Goal: Find specific page/section: Find specific page/section

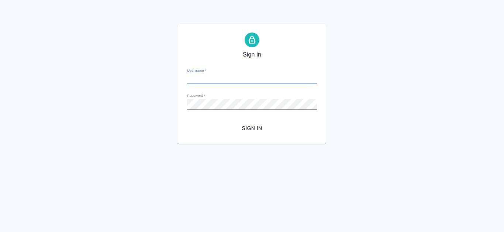
type input "e.kanataeva@awatera.com"
click at [254, 127] on span "Sign in" at bounding box center [252, 128] width 118 height 9
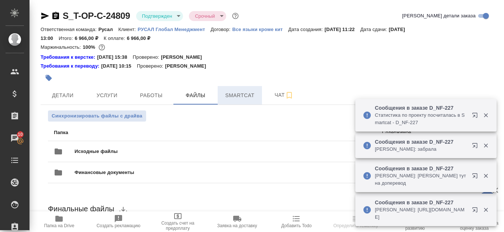
click at [229, 95] on span "Smartcat" at bounding box center [239, 95] width 35 height 9
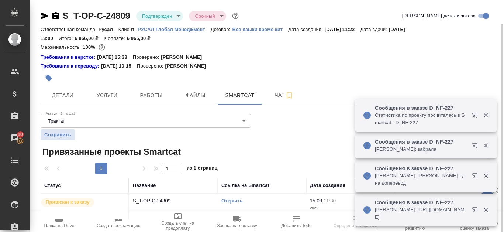
scroll to position [12, 0]
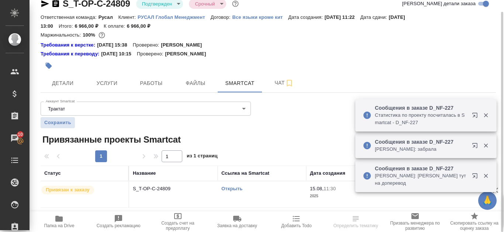
click at [235, 185] on div "Открыть" at bounding box center [261, 188] width 81 height 7
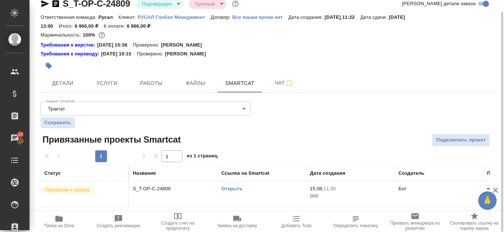
click at [233, 187] on link "Открыть" at bounding box center [231, 189] width 21 height 6
